Goal: Find specific page/section: Locate item on page

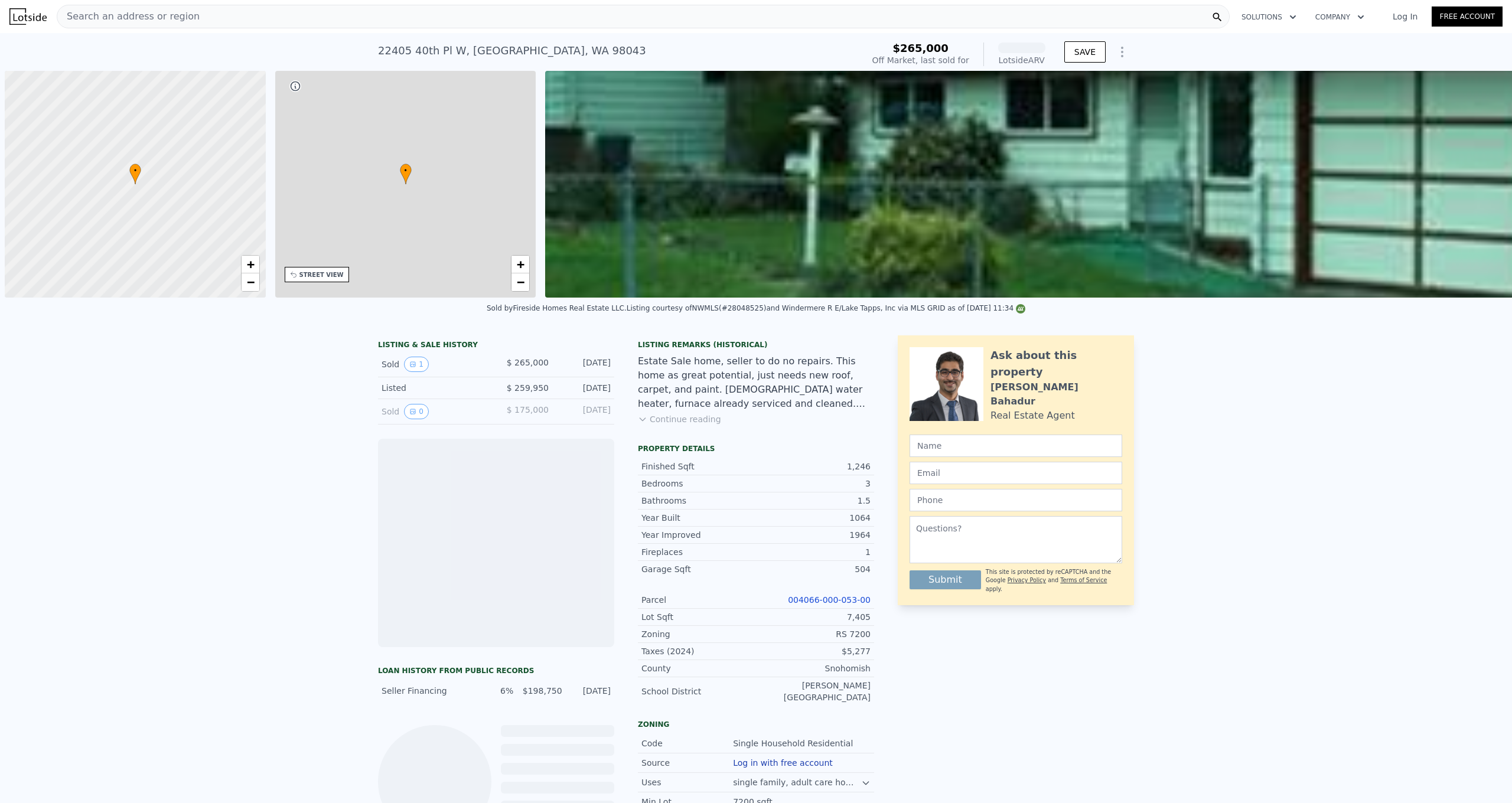
scroll to position [0, 5]
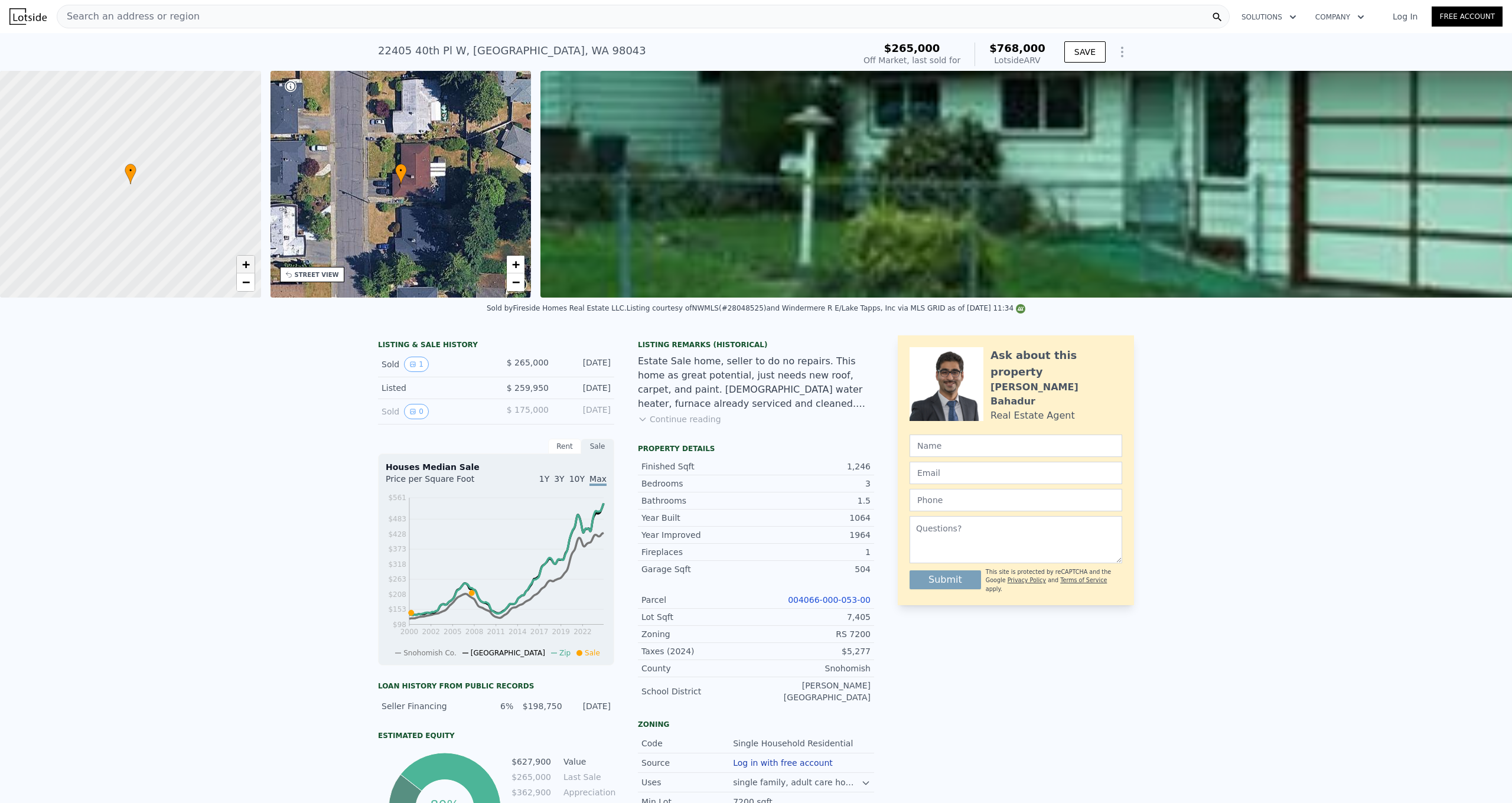
click at [247, 267] on span "+" at bounding box center [245, 264] width 8 height 15
click at [247, 266] on span "+" at bounding box center [245, 264] width 8 height 15
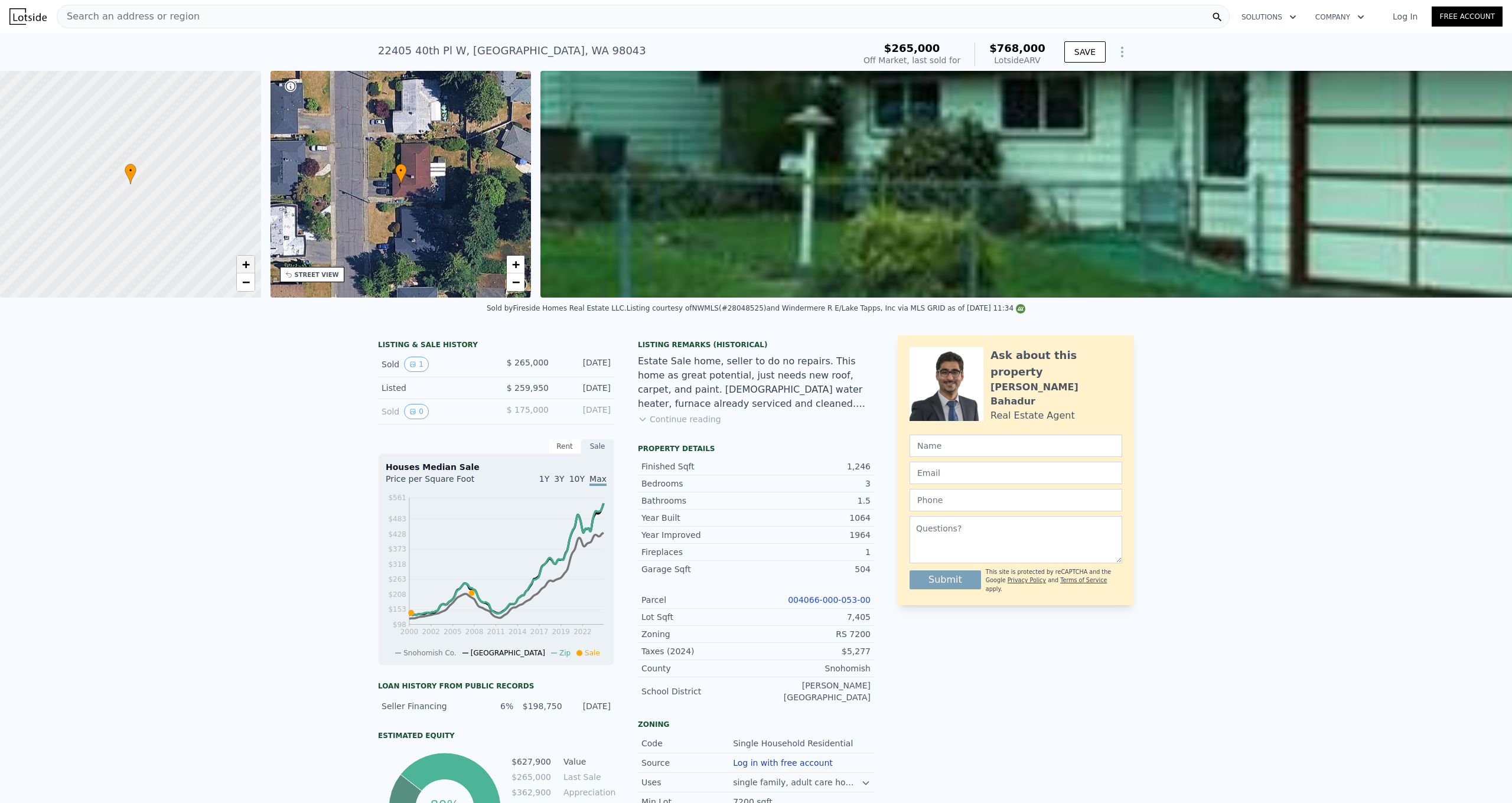
click at [247, 266] on span "+" at bounding box center [245, 264] width 8 height 15
drag, startPoint x: 145, startPoint y: 109, endPoint x: 182, endPoint y: 113, distance: 37.2
click at [182, 113] on div at bounding box center [131, 185] width 313 height 272
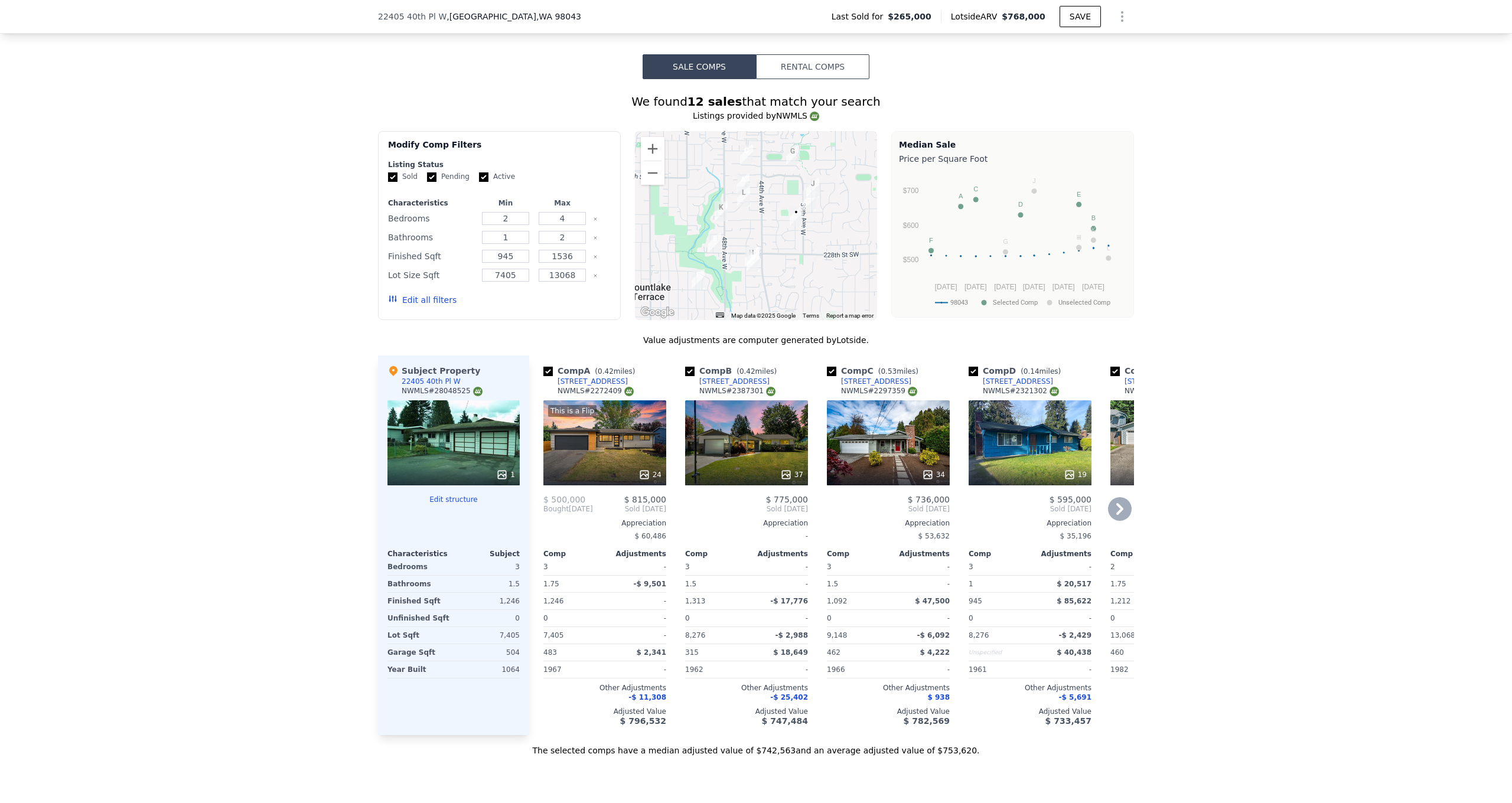
scroll to position [992, 0]
click at [600, 437] on div "This is a Flip 24" at bounding box center [605, 444] width 123 height 85
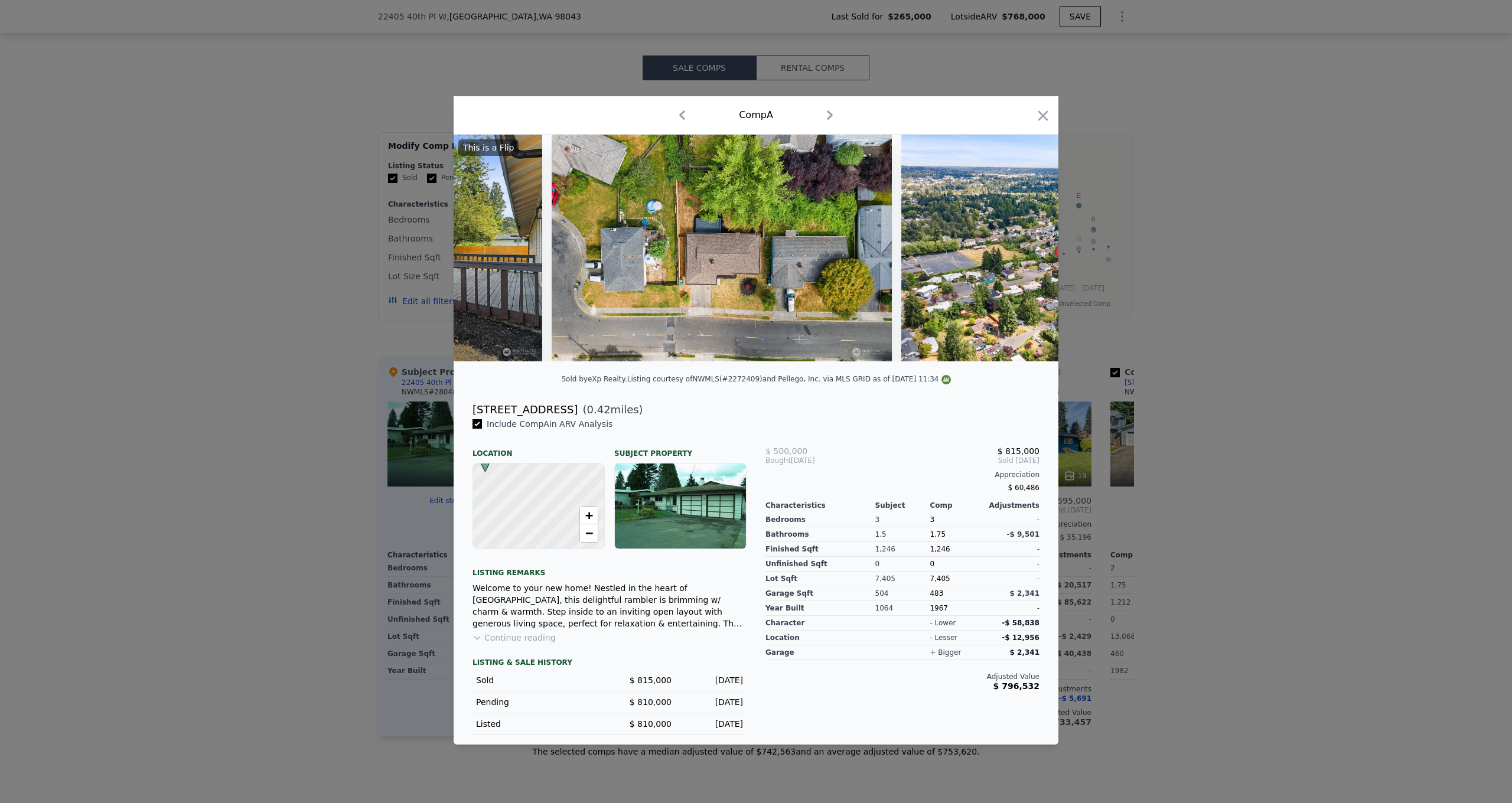
scroll to position [0, 6978]
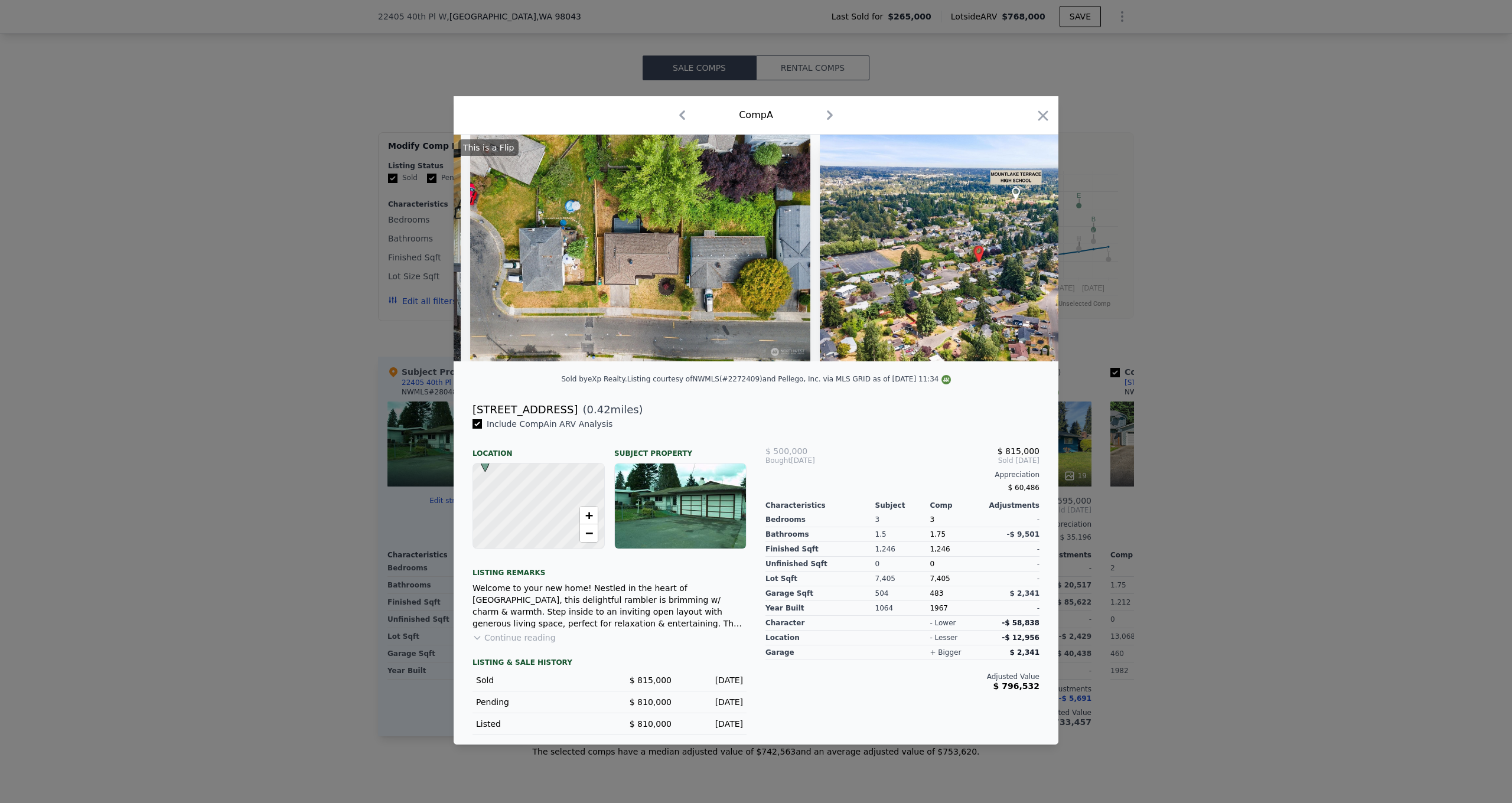
click at [1151, 275] on div at bounding box center [756, 401] width 1512 height 803
